Goal: Obtain resource: Obtain resource

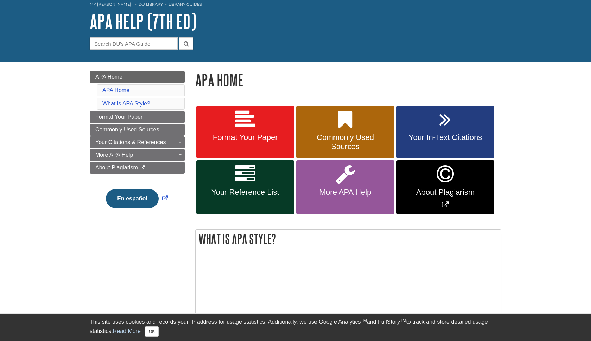
scroll to position [44, 0]
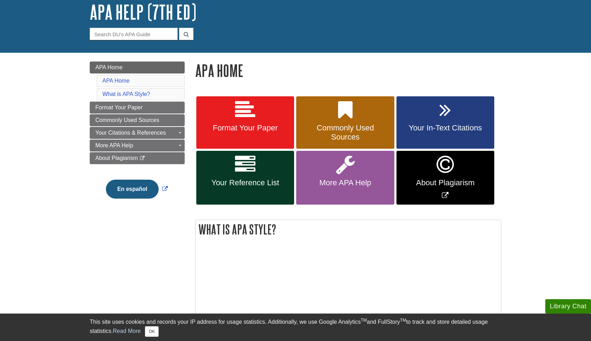
click at [265, 115] on link "Format Your Paper" at bounding box center [245, 122] width 98 height 53
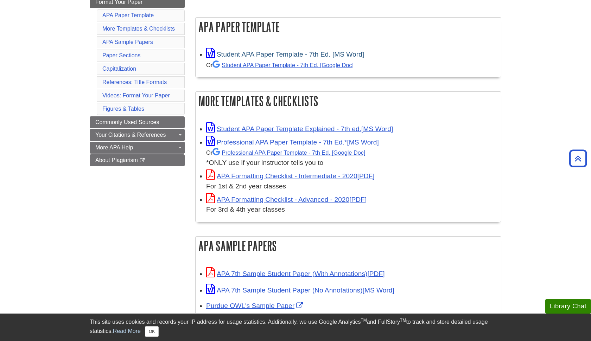
scroll to position [124, 0]
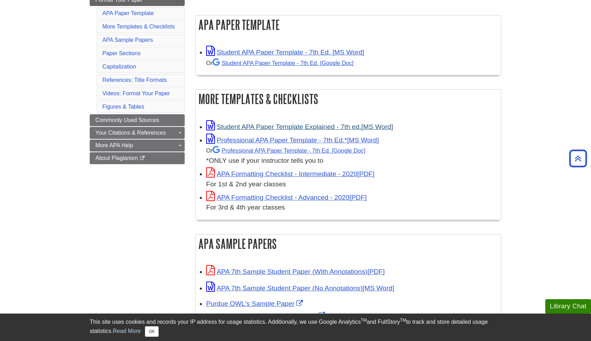
click at [280, 125] on link "Student APA Paper Template Explained - 7th ed." at bounding box center [299, 126] width 187 height 7
click at [340, 125] on link "Student APA Paper Template Explained - 7th ed." at bounding box center [299, 126] width 187 height 7
click at [270, 62] on link "Student APA Paper Template - 7th Ed. [Google Doc]" at bounding box center [283, 63] width 141 height 6
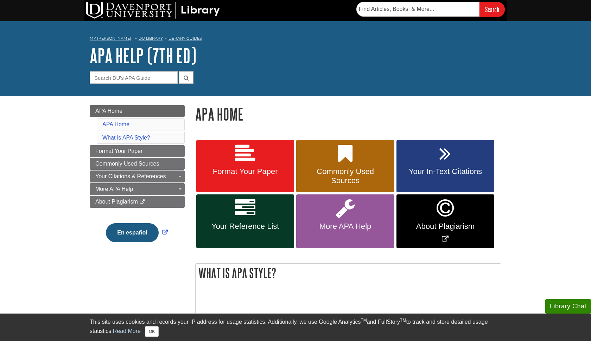
click at [254, 162] on icon at bounding box center [245, 154] width 20 height 20
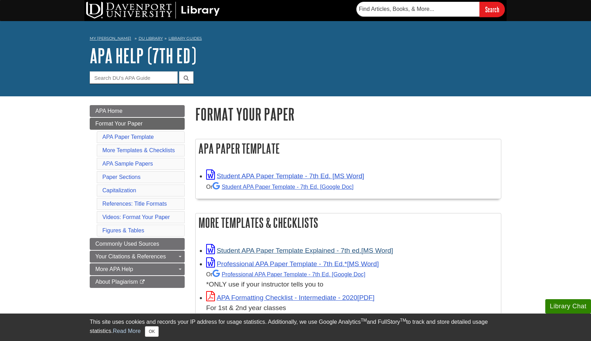
click at [249, 249] on link "Student APA Paper Template Explained - 7th ed." at bounding box center [299, 250] width 187 height 7
click at [273, 264] on link "Professional APA Paper Template - 7th Ed.*" at bounding box center [292, 263] width 173 height 7
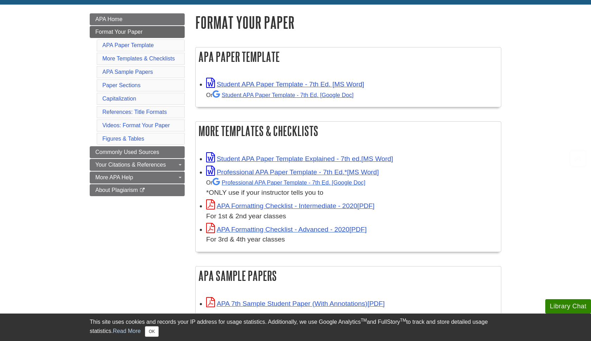
scroll to position [98, 0]
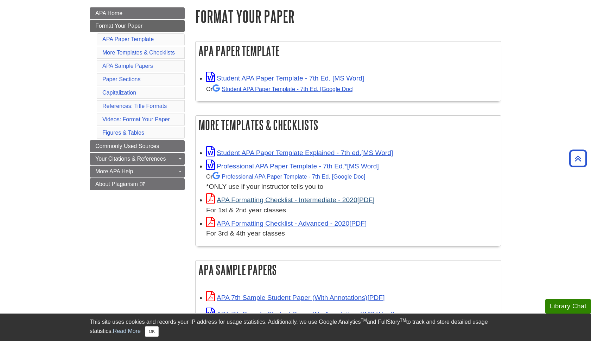
click at [294, 200] on link "APA Formatting Checklist - Intermediate - 2020" at bounding box center [290, 199] width 169 height 7
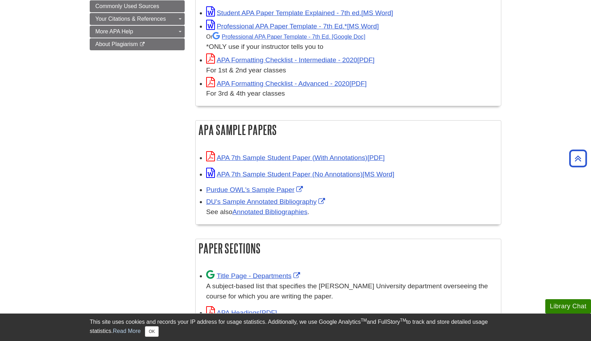
scroll to position [240, 0]
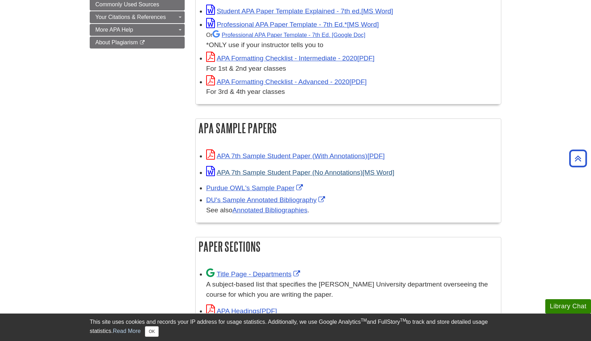
click at [286, 170] on link "APA 7th Sample Student Paper (No Annotations)" at bounding box center [300, 172] width 188 height 7
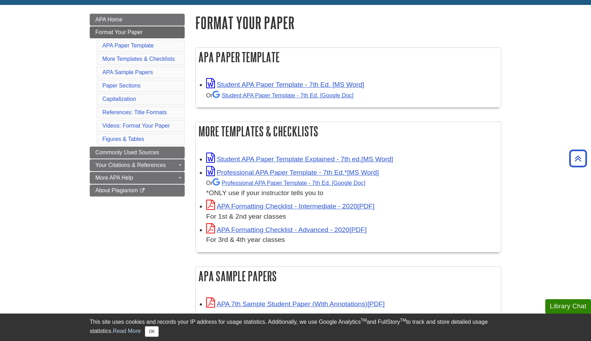
scroll to position [77, 0]
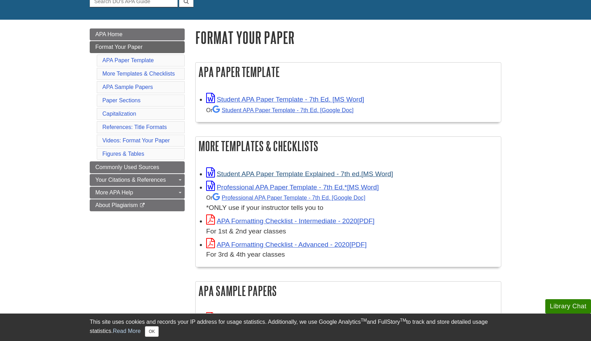
click at [257, 174] on link "Student APA Paper Template Explained - 7th ed." at bounding box center [299, 173] width 187 height 7
click at [301, 108] on link "Student APA Paper Template - 7th Ed. [Google Doc]" at bounding box center [283, 110] width 141 height 6
